Goal: Information Seeking & Learning: Understand process/instructions

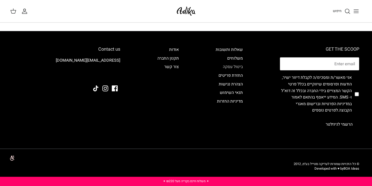
scroll to position [485, 0]
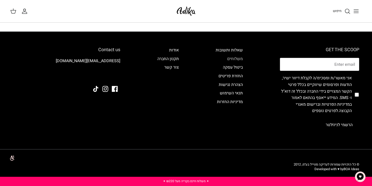
click at [235, 58] on link "משלוחים" at bounding box center [235, 59] width 16 height 6
click at [176, 58] on link "תקנון החברה" at bounding box center [167, 59] width 21 height 6
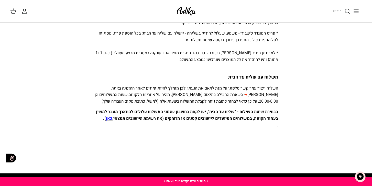
scroll to position [203, 0]
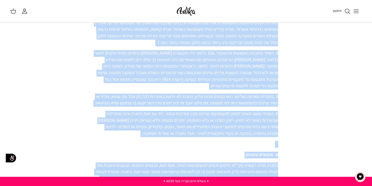
scroll to position [2794, 0]
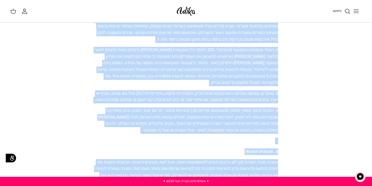
drag, startPoint x: 199, startPoint y: 29, endPoint x: 196, endPoint y: 166, distance: 136.7
copy div "lorem ipsum d. sitame consec ad elit seddoei temporin ut laboree dolor: magna -…"
